Goal: Task Accomplishment & Management: Use online tool/utility

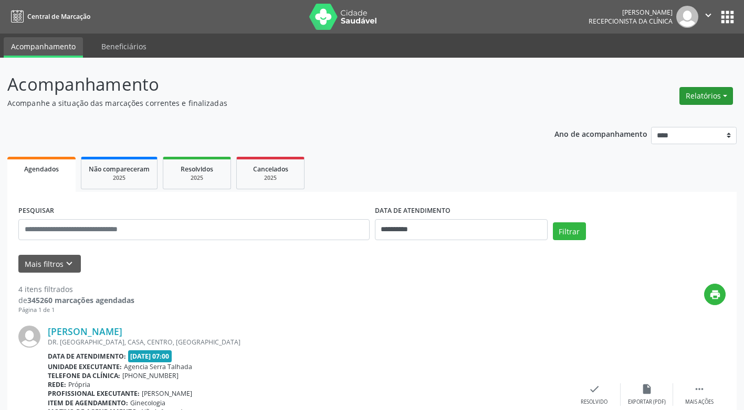
click at [715, 92] on button "Relatórios" at bounding box center [706, 96] width 54 height 18
click at [670, 119] on link "Agendamentos" at bounding box center [676, 118] width 113 height 15
select select "*"
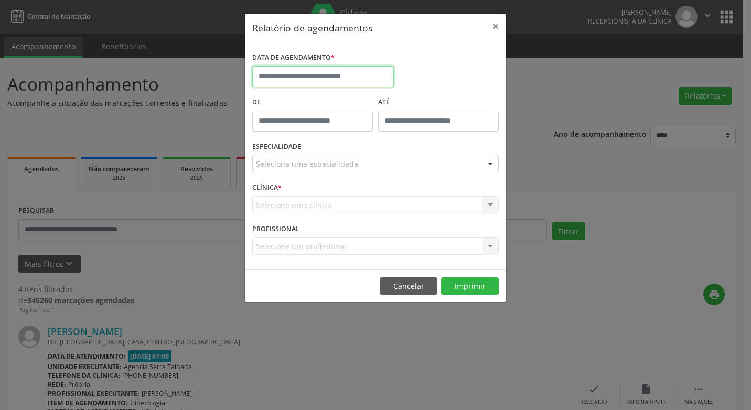
click at [326, 73] on input "text" at bounding box center [323, 76] width 142 height 21
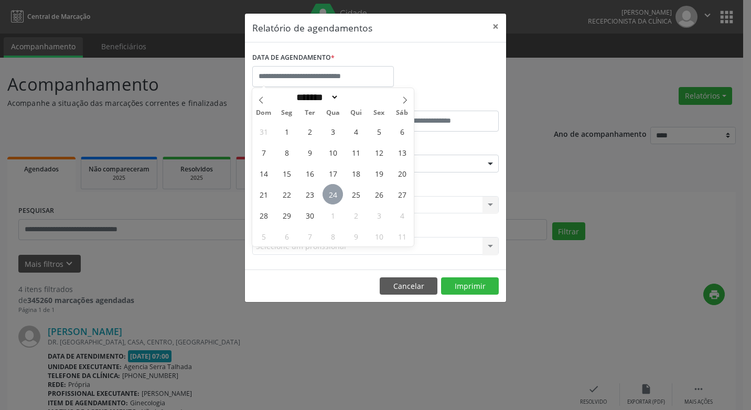
click at [331, 193] on span "24" at bounding box center [333, 194] width 20 height 20
type input "**********"
click at [331, 193] on span "24" at bounding box center [333, 194] width 20 height 20
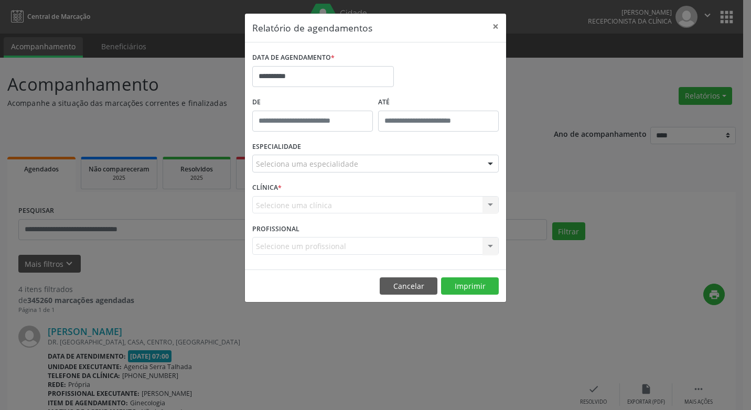
click at [331, 193] on div "CLÍNICA * Selecione uma clínica Nenhum resultado encontrado para: " " Não há ne…" at bounding box center [376, 200] width 252 height 41
drag, startPoint x: 331, startPoint y: 193, endPoint x: 491, endPoint y: 165, distance: 163.1
click at [491, 165] on div at bounding box center [491, 164] width 16 height 18
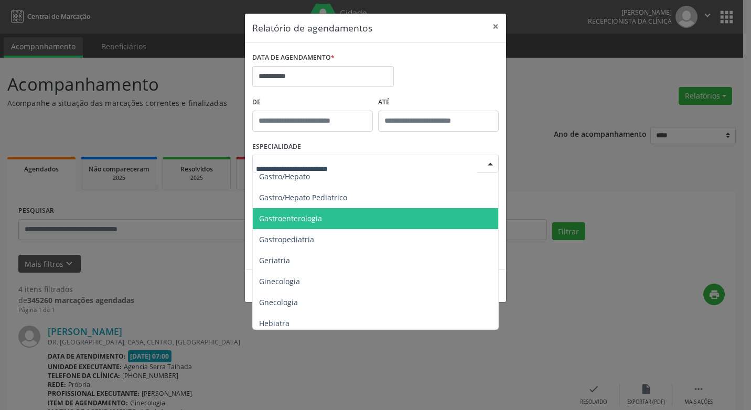
scroll to position [682, 0]
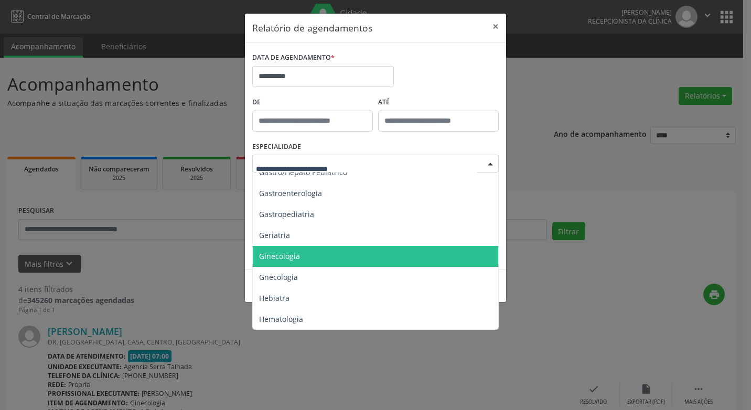
click at [288, 257] on span "Ginecologia" at bounding box center [279, 256] width 41 height 10
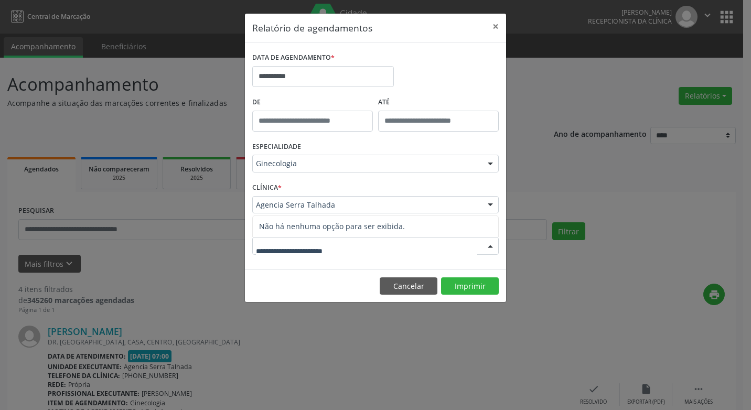
click at [395, 246] on div at bounding box center [375, 246] width 247 height 18
click at [458, 289] on button "Imprimir" at bounding box center [470, 287] width 58 height 18
click at [466, 287] on button "Imprimir" at bounding box center [470, 287] width 58 height 18
